Goal: Task Accomplishment & Management: Use online tool/utility

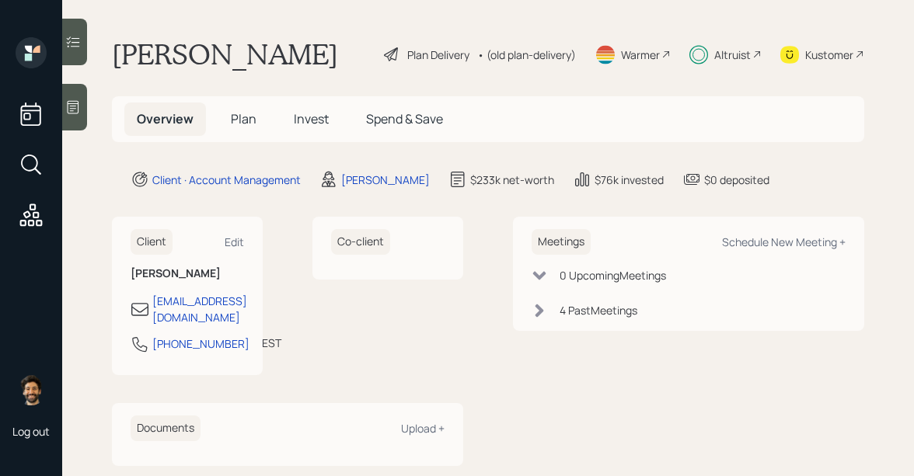
click at [70, 38] on icon at bounding box center [73, 42] width 16 height 16
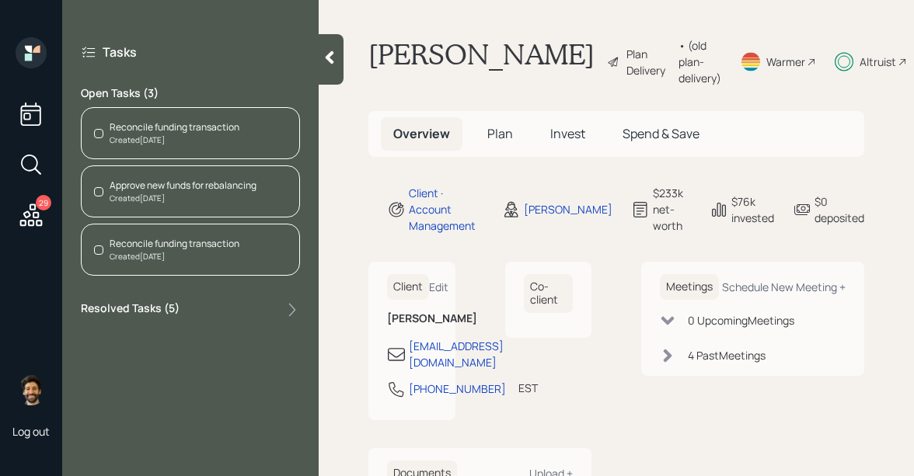
click at [162, 129] on div "Reconcile funding transaction" at bounding box center [175, 127] width 130 height 14
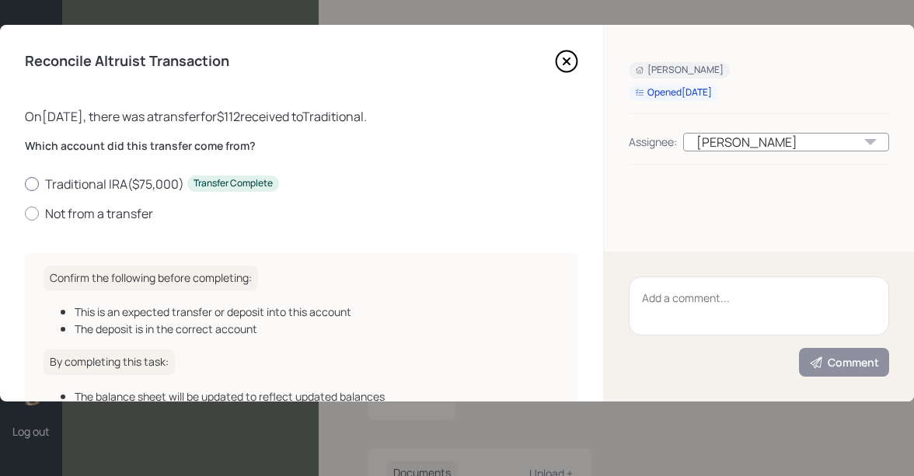
click at [71, 184] on label "Traditional IRA ( $75,000 ) Transfer Complete" at bounding box center [301, 184] width 553 height 17
click at [25, 184] on input "Traditional IRA ( $75,000 ) Transfer Complete" at bounding box center [24, 183] width 1 height 1
radio input "true"
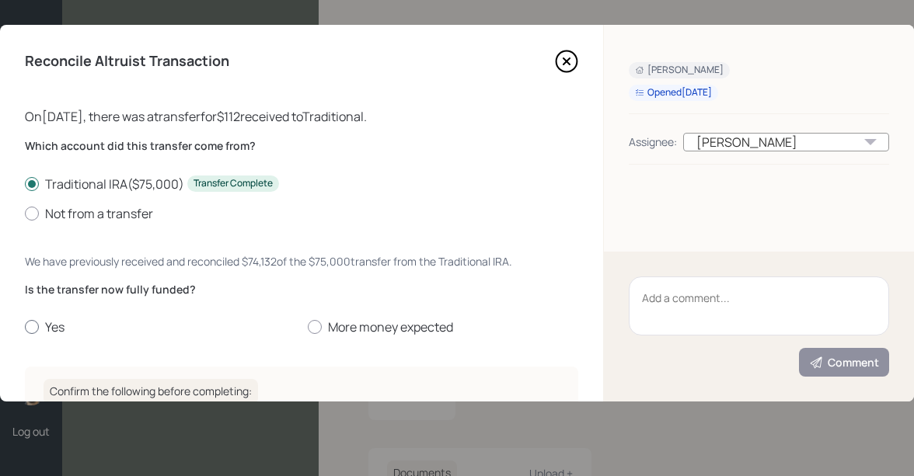
click at [46, 320] on label "Yes" at bounding box center [160, 327] width 270 height 17
click at [25, 327] on input "Yes" at bounding box center [24, 327] width 1 height 1
radio input "true"
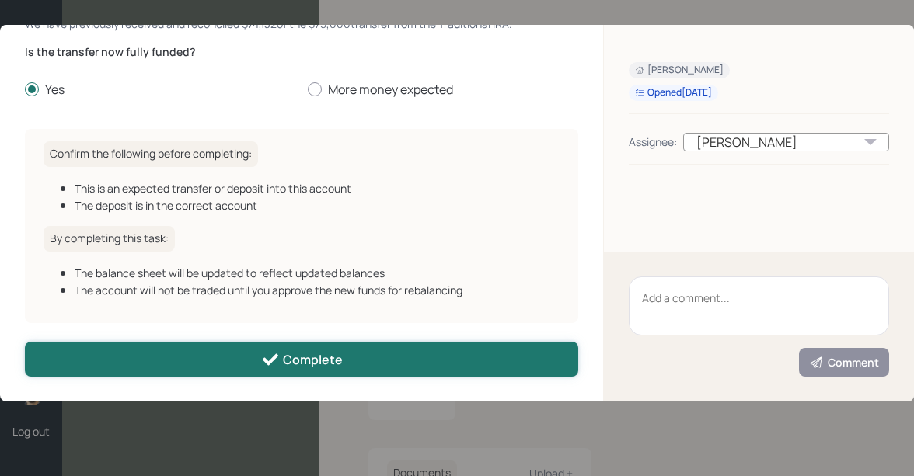
click at [172, 347] on button "Complete" at bounding box center [301, 359] width 553 height 35
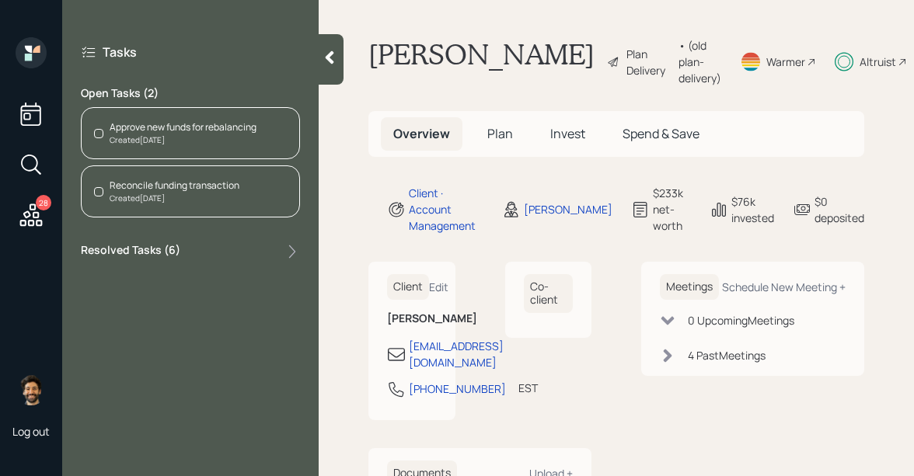
click at [172, 134] on div "Created [DATE]" at bounding box center [183, 140] width 147 height 12
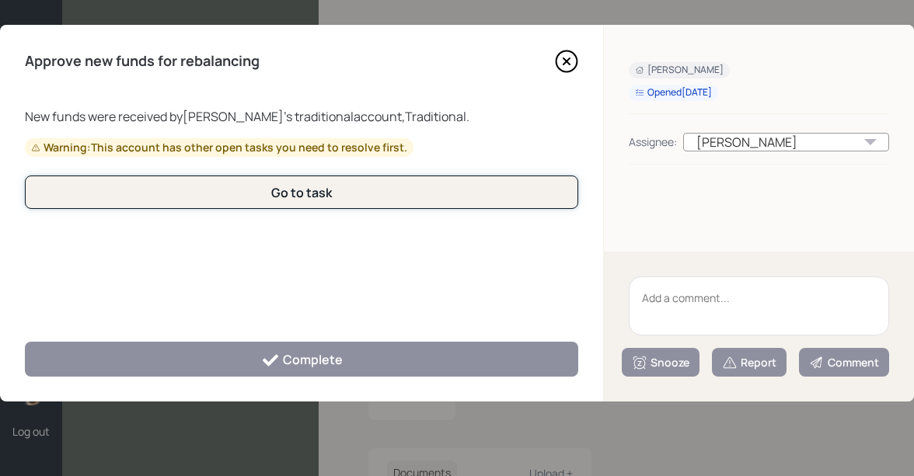
click at [181, 205] on button "Go to task" at bounding box center [301, 192] width 553 height 33
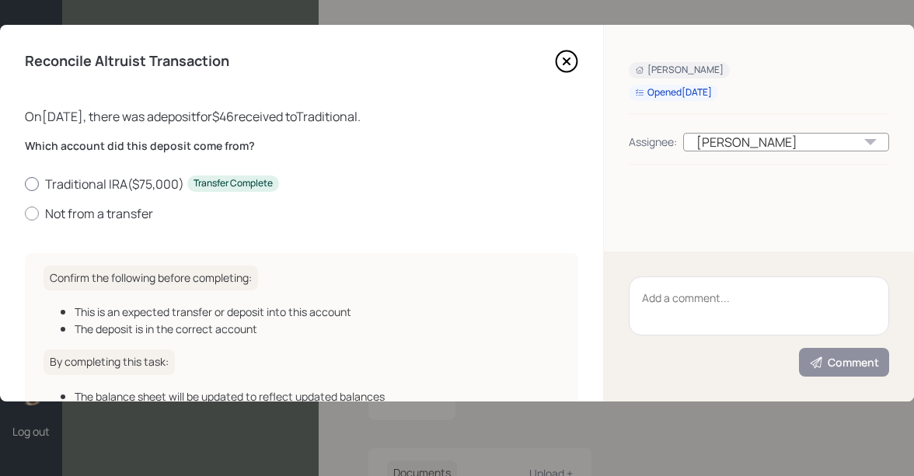
click at [73, 181] on label "Traditional IRA ( $75,000 ) Transfer Complete" at bounding box center [301, 184] width 553 height 17
click at [25, 183] on input "Traditional IRA ( $75,000 ) Transfer Complete" at bounding box center [24, 183] width 1 height 1
radio input "true"
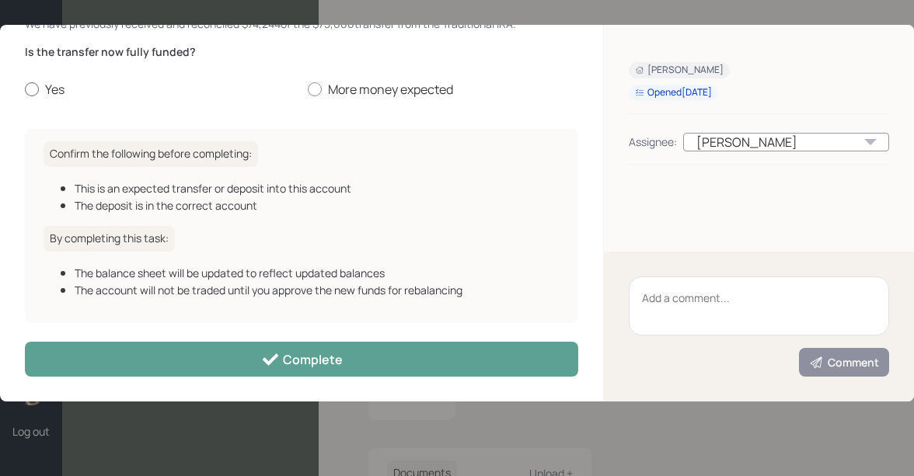
click at [34, 85] on div at bounding box center [32, 89] width 14 height 14
click at [25, 89] on input "Yes" at bounding box center [24, 89] width 1 height 1
radio input "true"
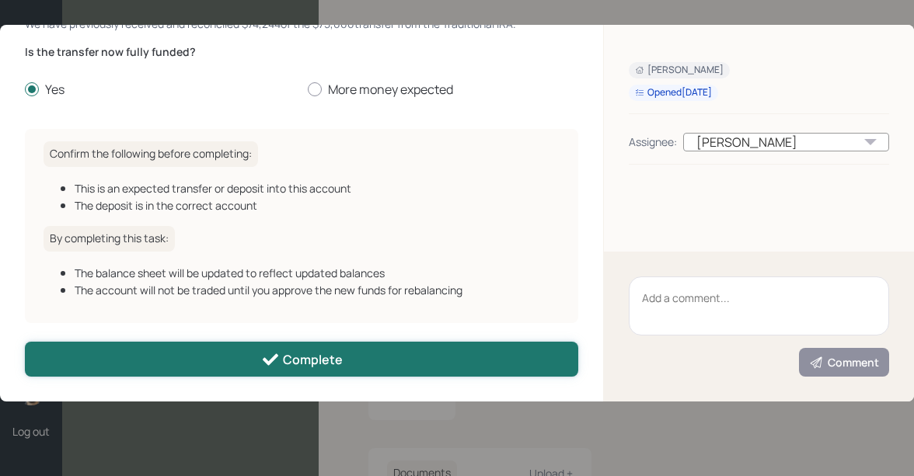
click at [138, 361] on button "Complete" at bounding box center [301, 359] width 553 height 35
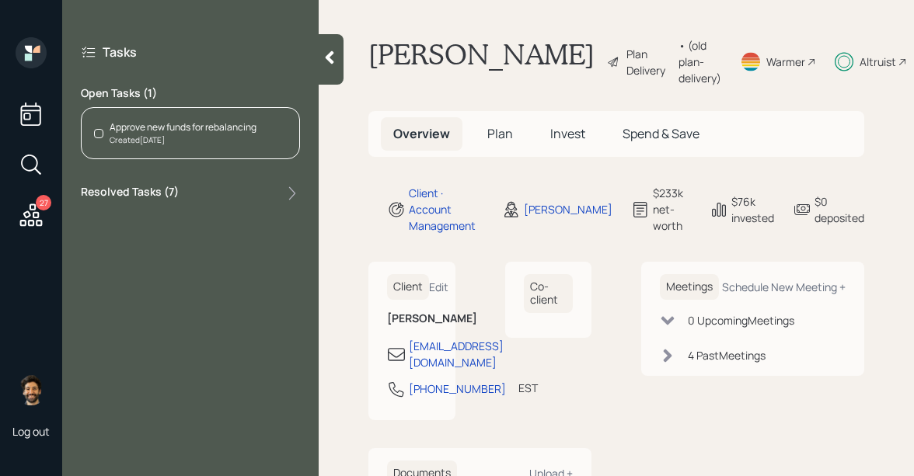
click at [139, 127] on div "Approve new funds for rebalancing" at bounding box center [183, 127] width 147 height 14
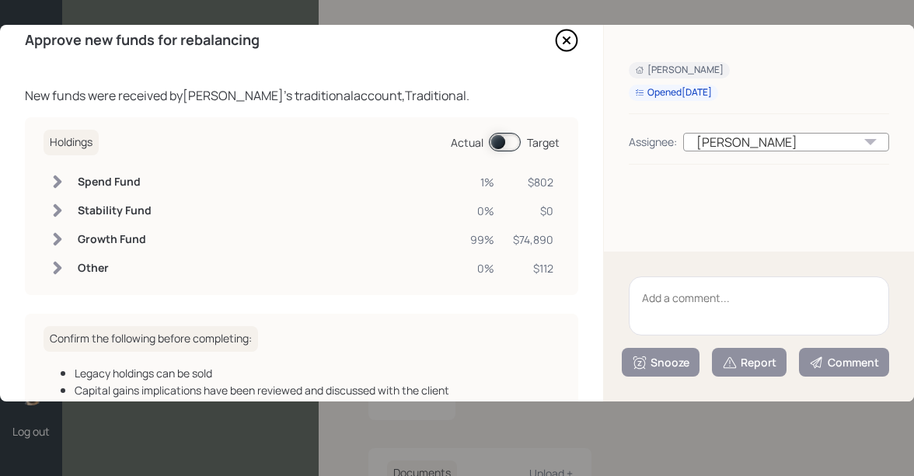
scroll to position [190, 0]
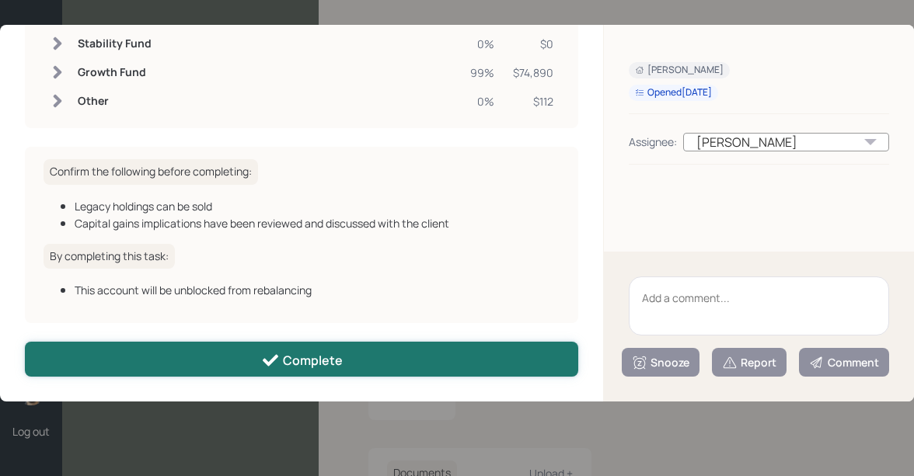
click at [149, 367] on button "Complete" at bounding box center [301, 359] width 553 height 35
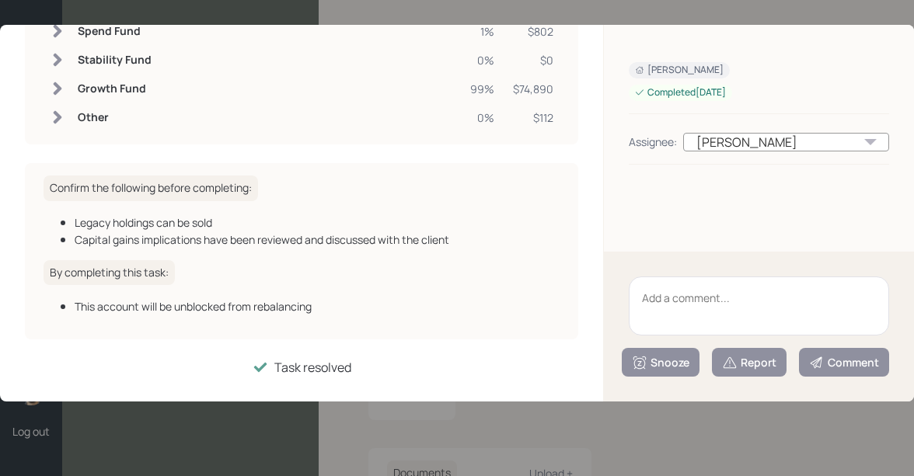
scroll to position [173, 0]
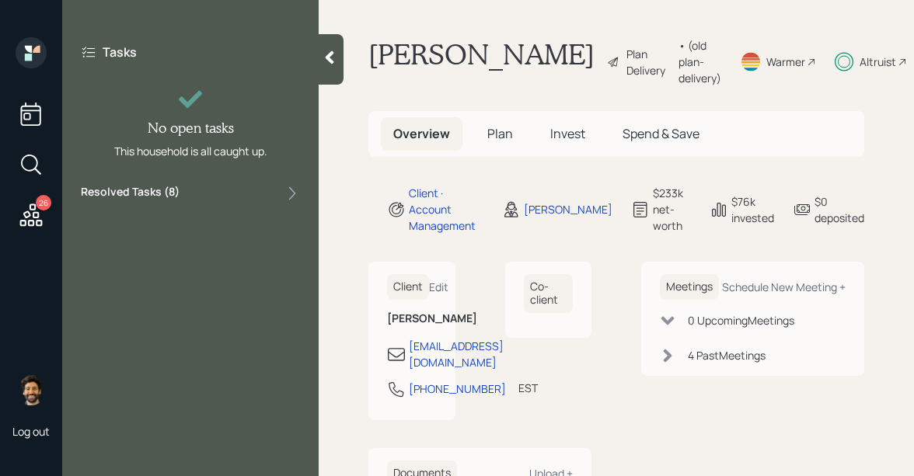
click at [26, 221] on icon at bounding box center [31, 215] width 23 height 23
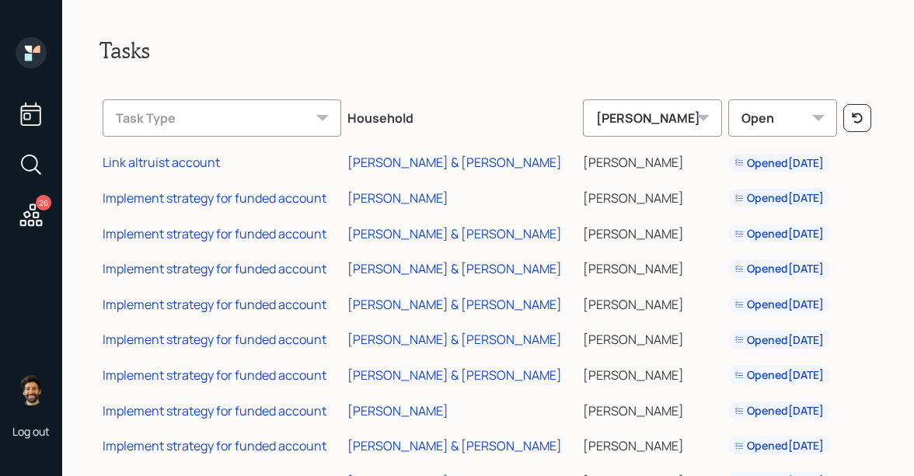
scroll to position [625, 0]
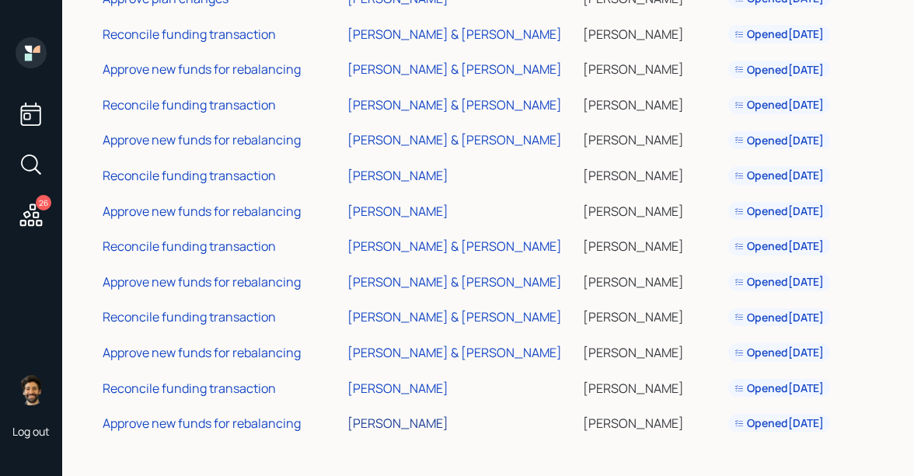
click at [399, 423] on div "[PERSON_NAME]" at bounding box center [397, 423] width 101 height 17
